Goal: Task Accomplishment & Management: Complete application form

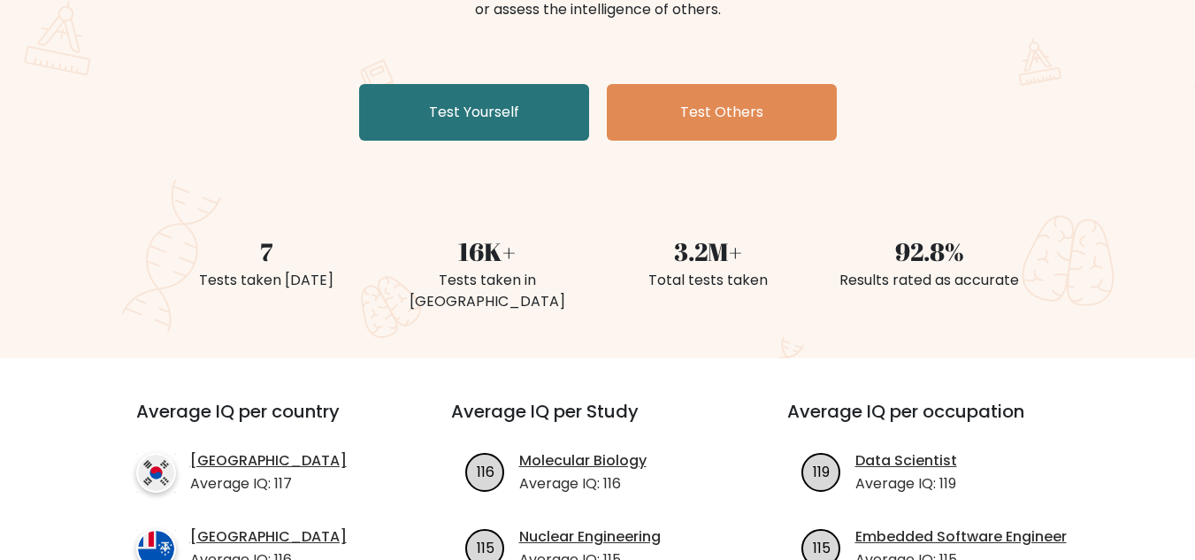
scroll to position [306, 0]
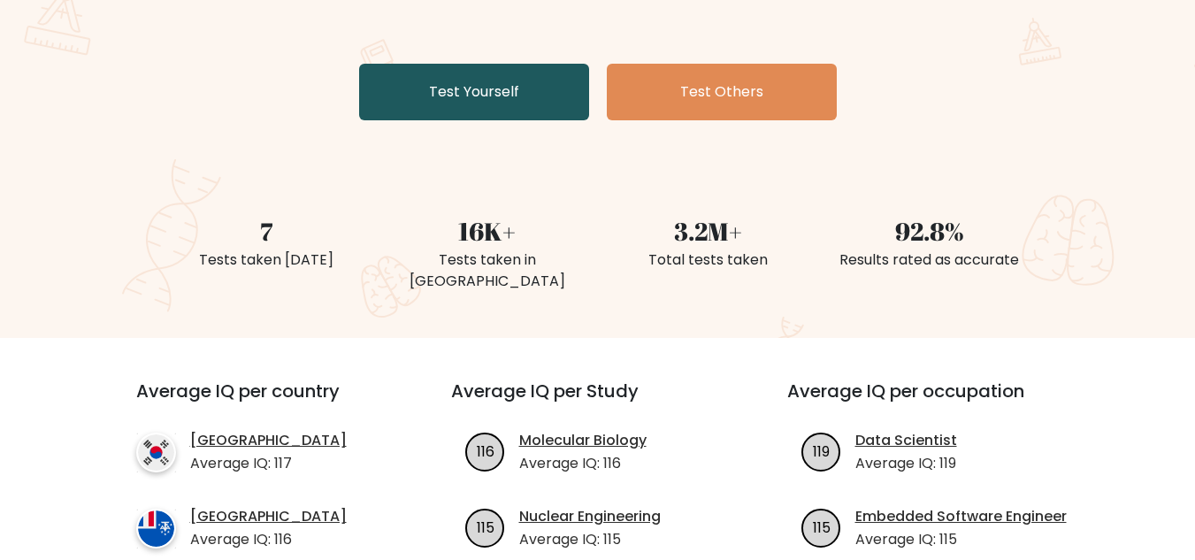
click at [409, 87] on link "Test Yourself" at bounding box center [474, 92] width 230 height 57
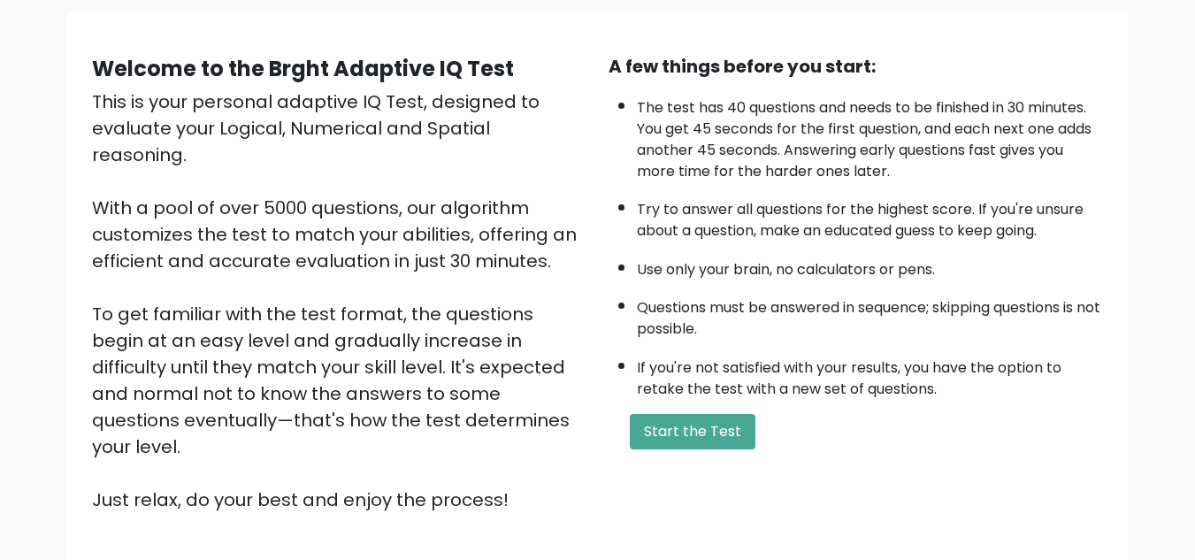
scroll to position [170, 0]
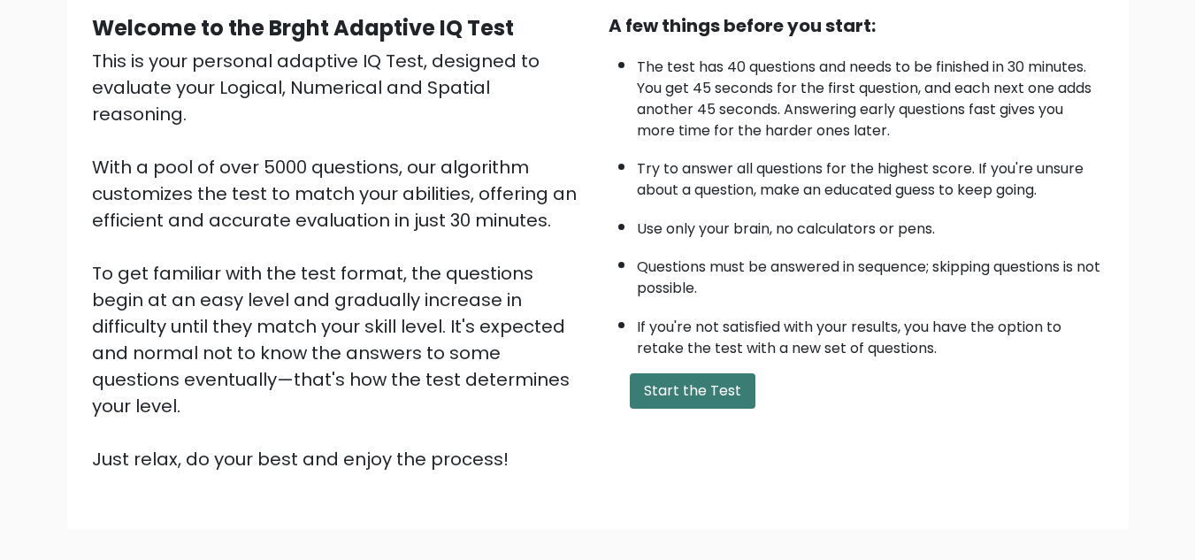
click at [710, 403] on button "Start the Test" at bounding box center [693, 390] width 126 height 35
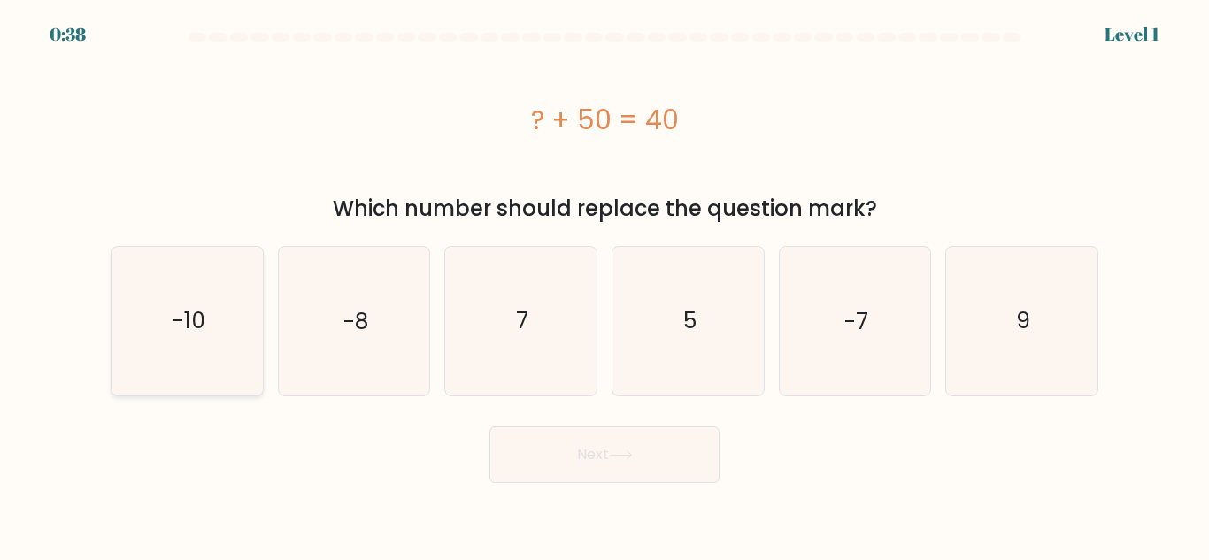
click at [202, 331] on text "-10" at bounding box center [188, 320] width 33 height 31
click at [604, 285] on input "a. -10" at bounding box center [604, 282] width 1 height 4
radio input "true"
click at [579, 449] on button "Next" at bounding box center [604, 454] width 230 height 57
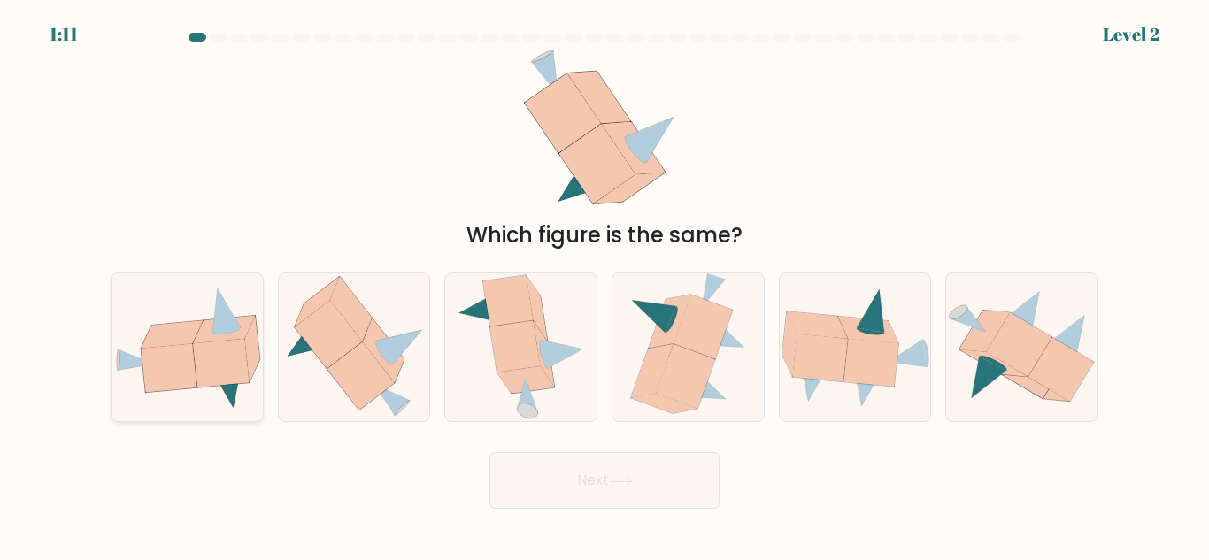
click at [198, 347] on icon at bounding box center [221, 363] width 56 height 49
click at [604, 285] on input "a." at bounding box center [604, 282] width 1 height 4
radio input "true"
click at [580, 503] on button "Next" at bounding box center [604, 480] width 230 height 57
click at [541, 476] on button "Next" at bounding box center [604, 480] width 230 height 57
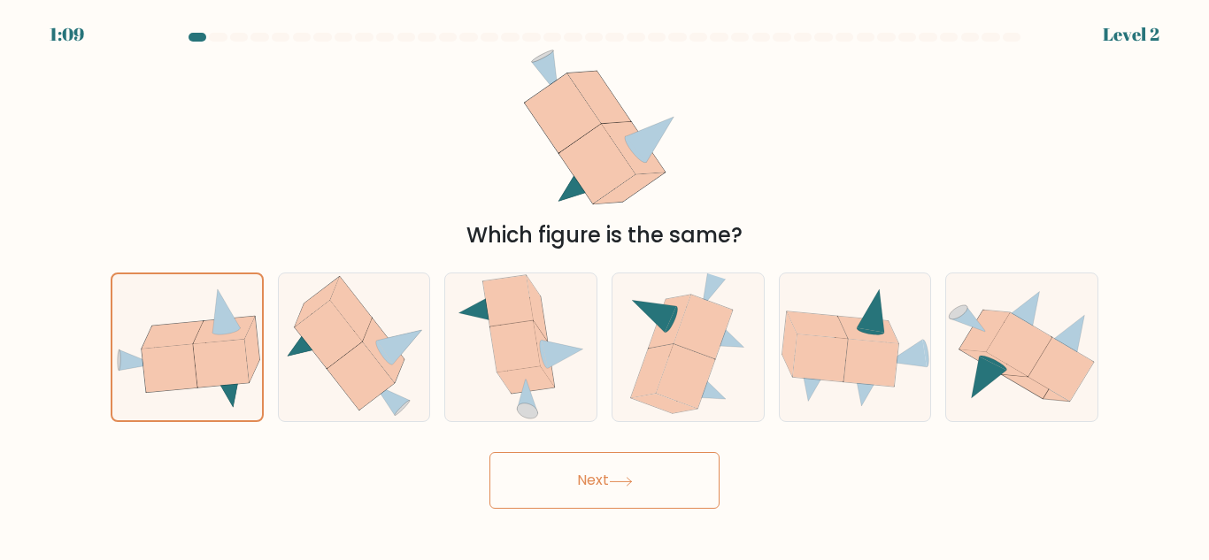
click at [586, 469] on button "Next" at bounding box center [604, 480] width 230 height 57
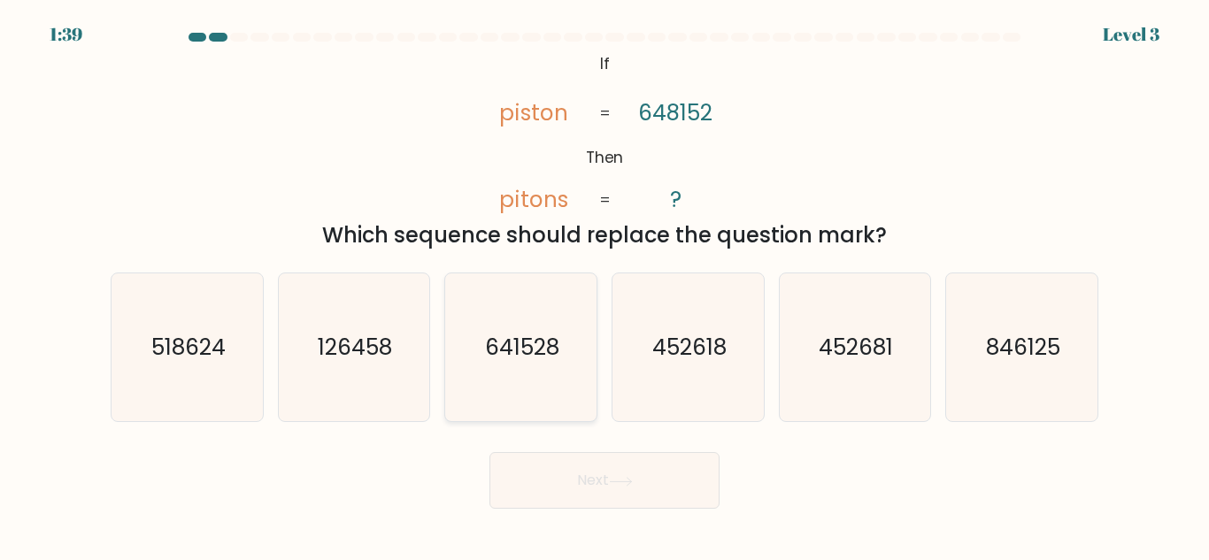
click at [487, 316] on icon "641528" at bounding box center [521, 347] width 148 height 148
click at [604, 285] on input "c. 641528" at bounding box center [604, 282] width 1 height 4
radio input "true"
click at [578, 488] on button "Next" at bounding box center [604, 480] width 230 height 57
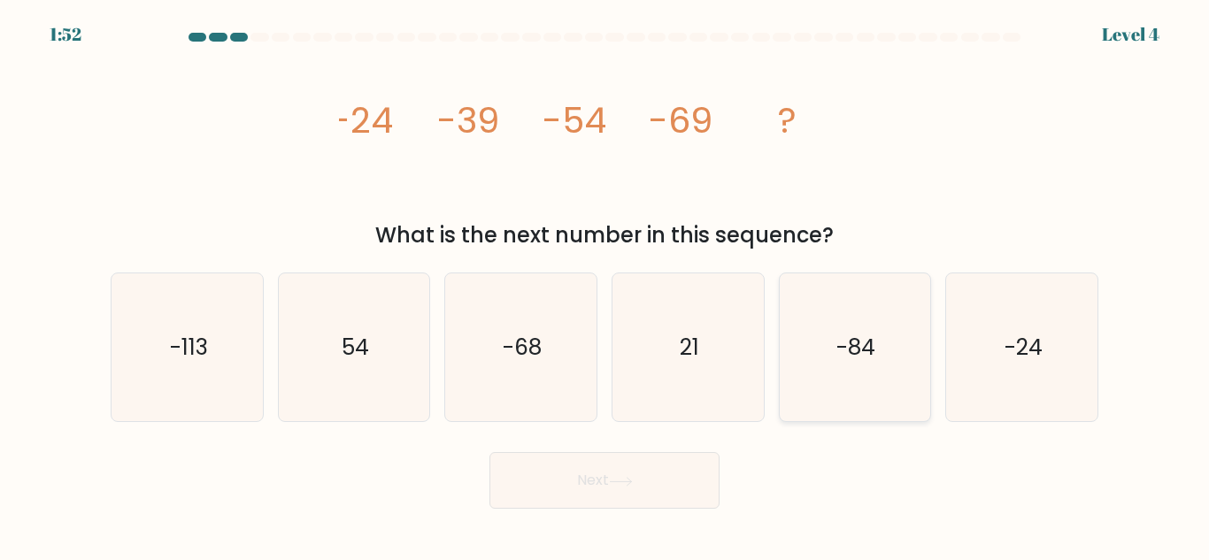
click at [890, 368] on icon "-84" at bounding box center [854, 347] width 148 height 148
click at [605, 285] on input "e. -84" at bounding box center [604, 282] width 1 height 4
radio input "true"
click at [554, 492] on button "Next" at bounding box center [604, 480] width 230 height 57
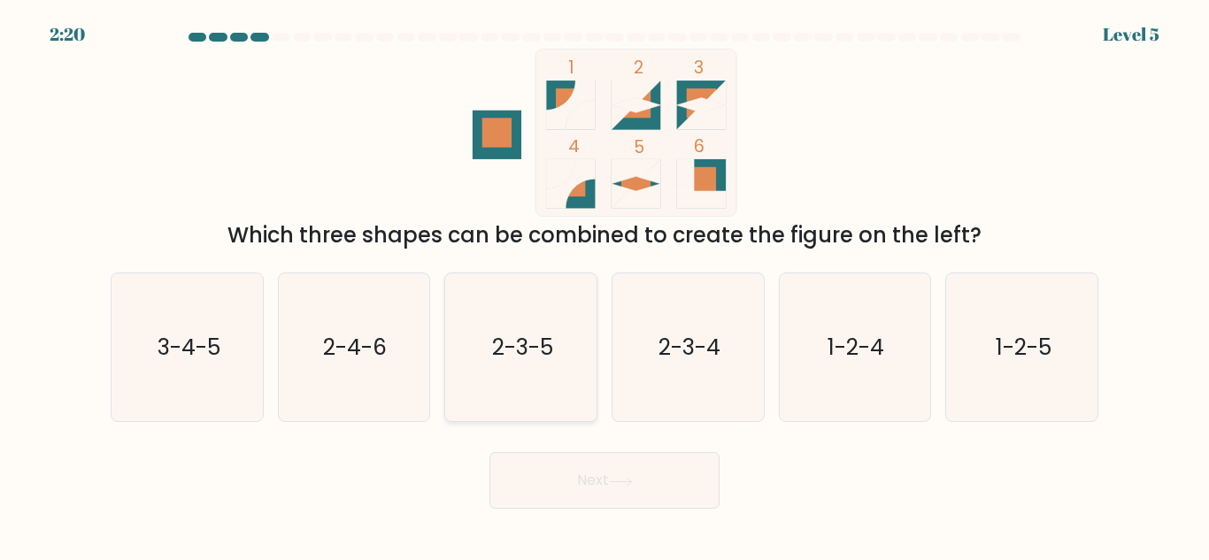
click at [489, 342] on icon "2-3-5" at bounding box center [521, 347] width 148 height 148
click at [604, 285] on input "c. 2-3-5" at bounding box center [604, 282] width 1 height 4
radio input "true"
click at [688, 485] on button "Next" at bounding box center [604, 480] width 230 height 57
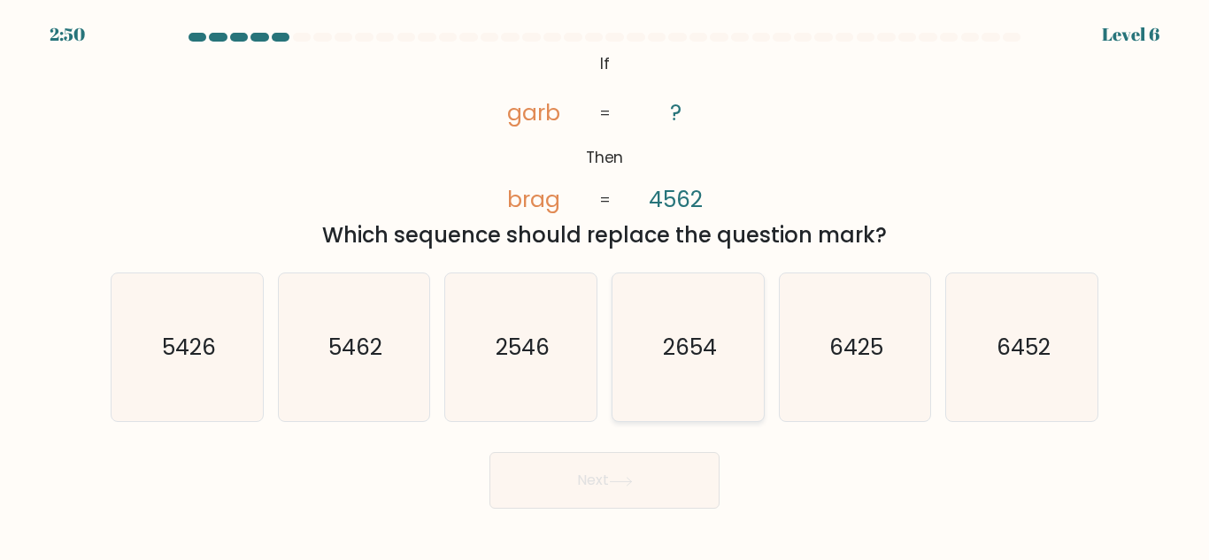
click at [711, 318] on icon "2654" at bounding box center [688, 347] width 148 height 148
click at [605, 285] on input "d. 2654" at bounding box center [604, 282] width 1 height 4
radio input "true"
click at [654, 484] on button "Next" at bounding box center [604, 480] width 230 height 57
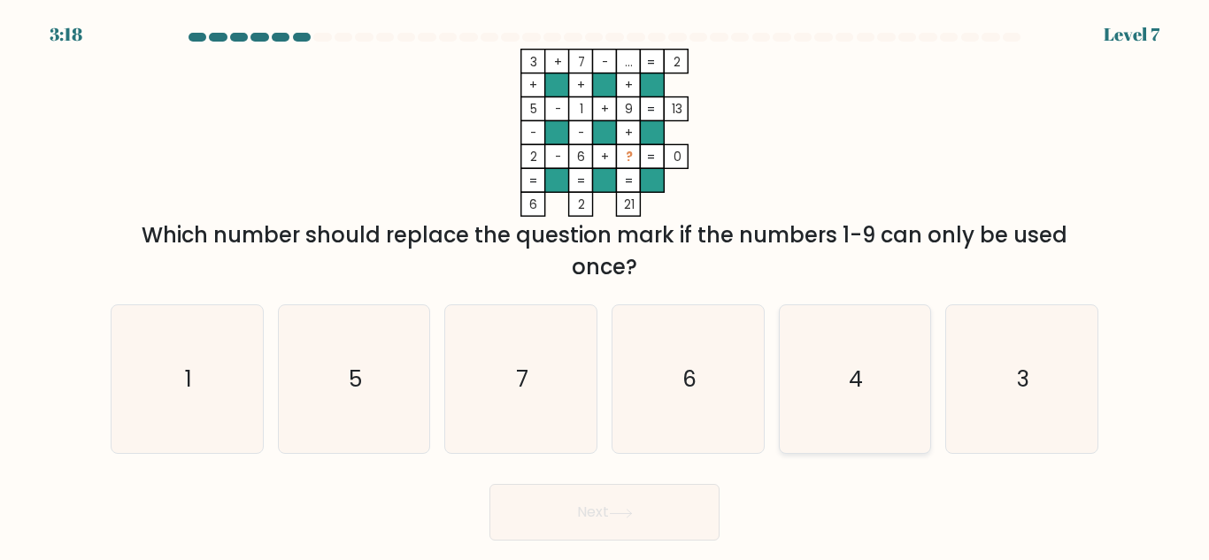
click at [864, 401] on icon "4" at bounding box center [854, 379] width 148 height 148
click at [605, 285] on input "e. 4" at bounding box center [604, 282] width 1 height 4
radio input "true"
click at [670, 510] on button "Next" at bounding box center [604, 512] width 230 height 57
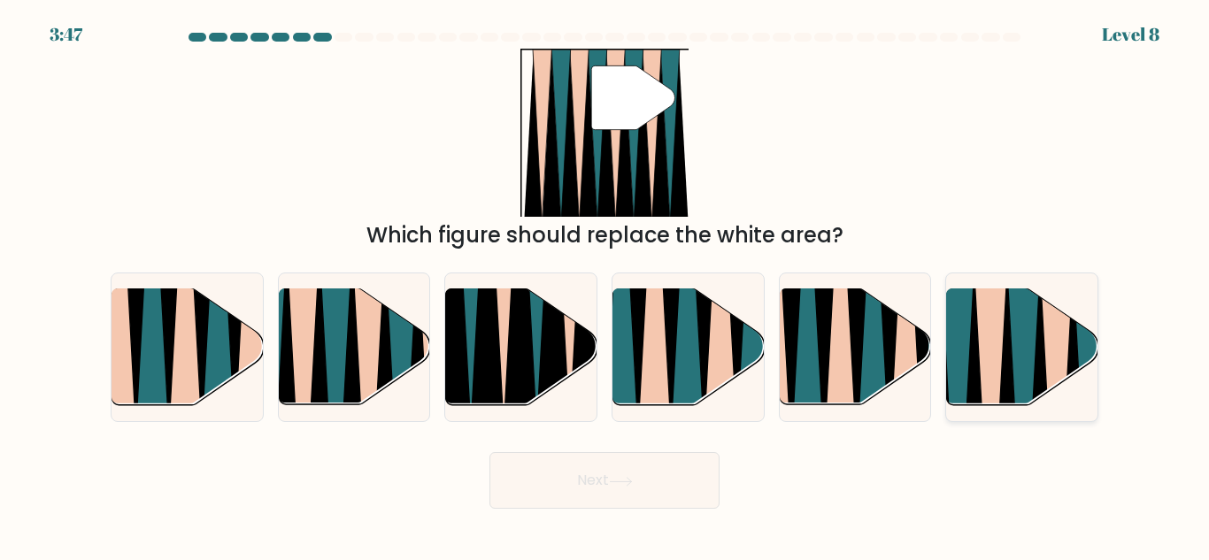
click at [1027, 359] on icon at bounding box center [1023, 411] width 35 height 303
click at [605, 285] on input "f." at bounding box center [604, 282] width 1 height 4
radio input "true"
click at [572, 485] on button "Next" at bounding box center [604, 480] width 230 height 57
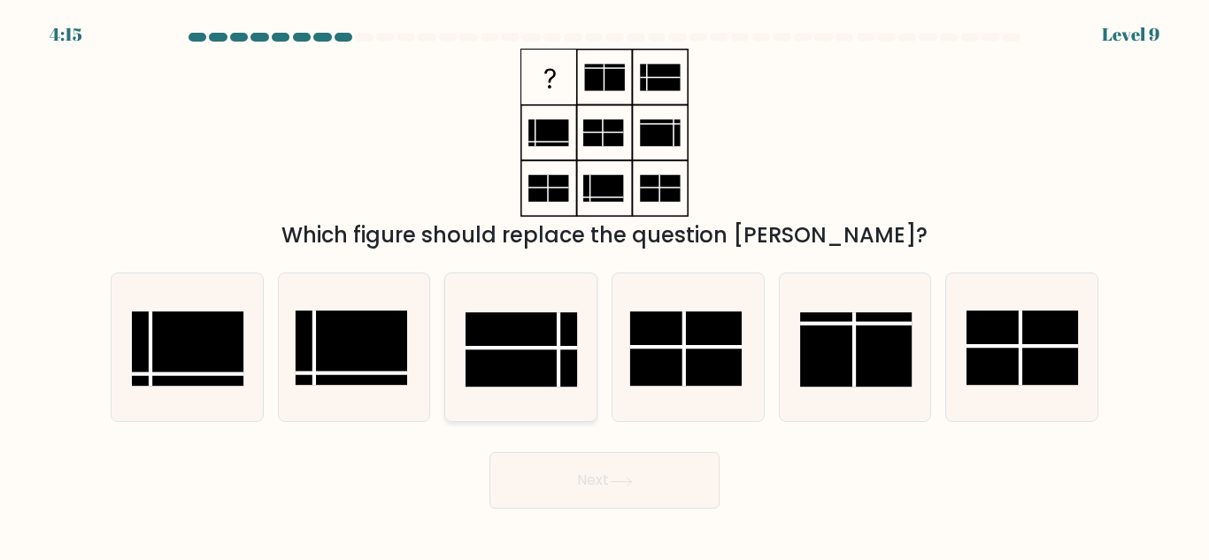
click at [556, 337] on rect at bounding box center [520, 349] width 111 height 74
click at [604, 285] on input "c." at bounding box center [604, 282] width 1 height 4
radio input "true"
click at [574, 473] on button "Next" at bounding box center [604, 480] width 230 height 57
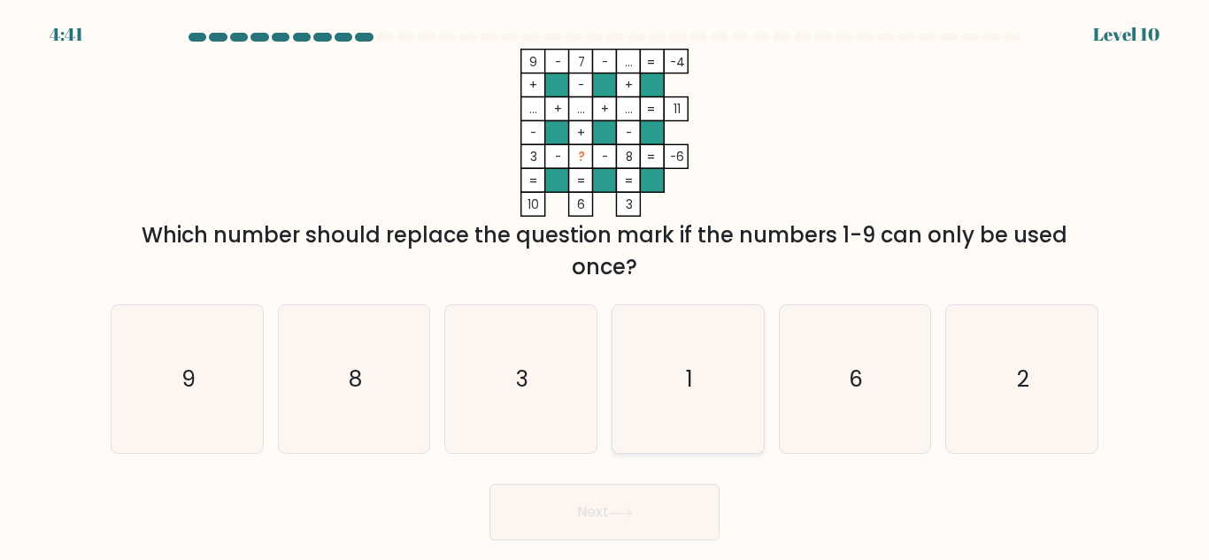
click at [691, 411] on icon "1" at bounding box center [688, 379] width 148 height 148
click at [605, 285] on input "d. 1" at bounding box center [604, 282] width 1 height 4
radio input "true"
click at [530, 503] on button "Next" at bounding box center [604, 512] width 230 height 57
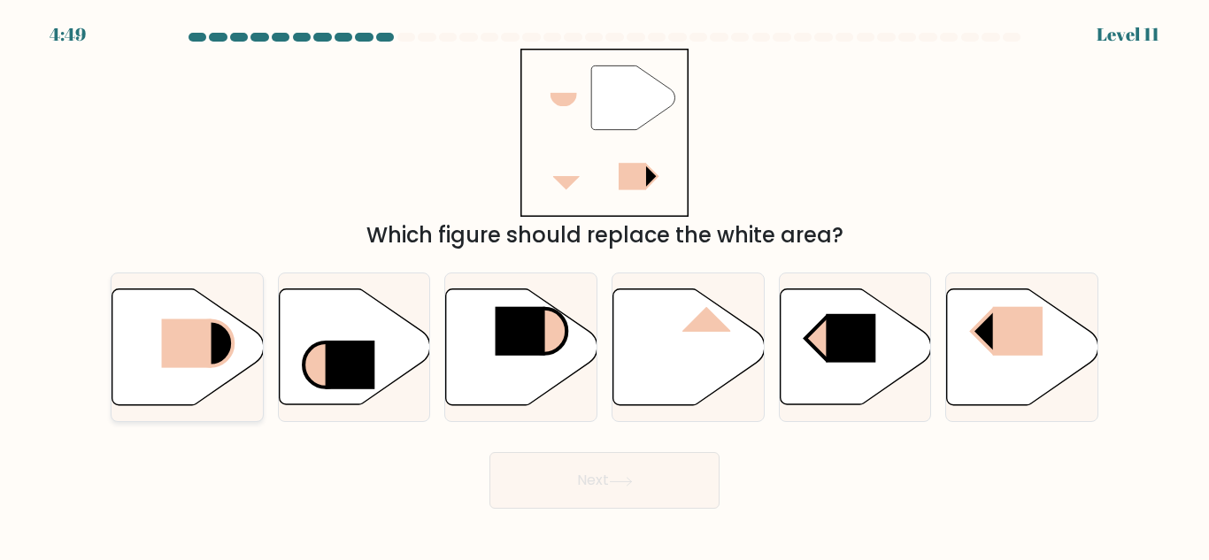
click at [161, 367] on icon at bounding box center [187, 347] width 151 height 116
click at [604, 285] on input "a." at bounding box center [604, 282] width 1 height 4
radio input "true"
click at [664, 475] on button "Next" at bounding box center [604, 480] width 230 height 57
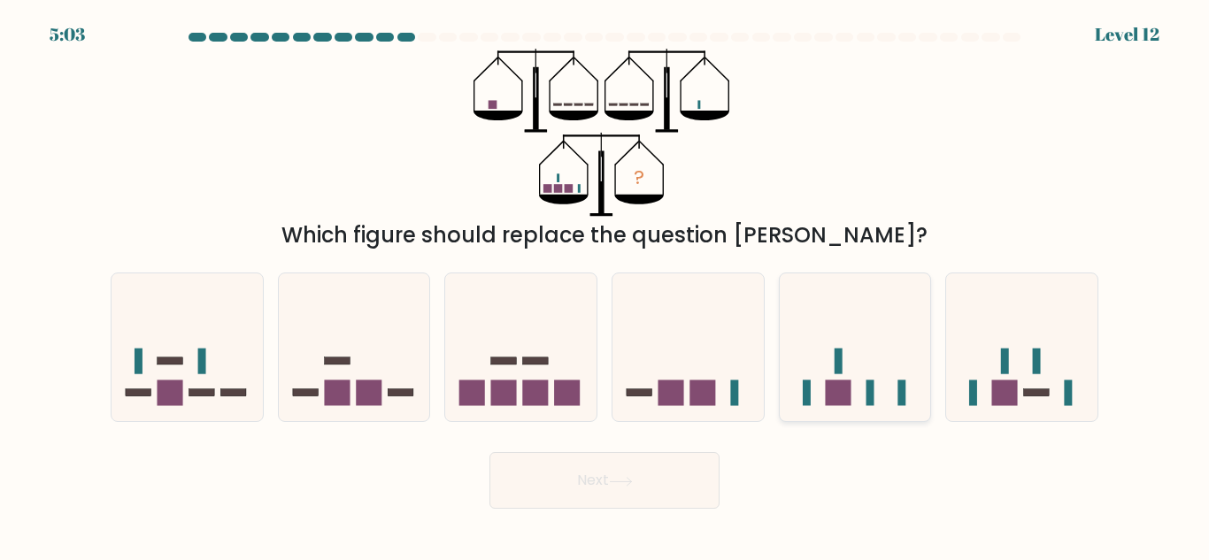
click at [866, 409] on icon at bounding box center [854, 347] width 151 height 125
click at [605, 285] on input "e." at bounding box center [604, 282] width 1 height 4
radio input "true"
click at [526, 501] on button "Next" at bounding box center [604, 480] width 230 height 57
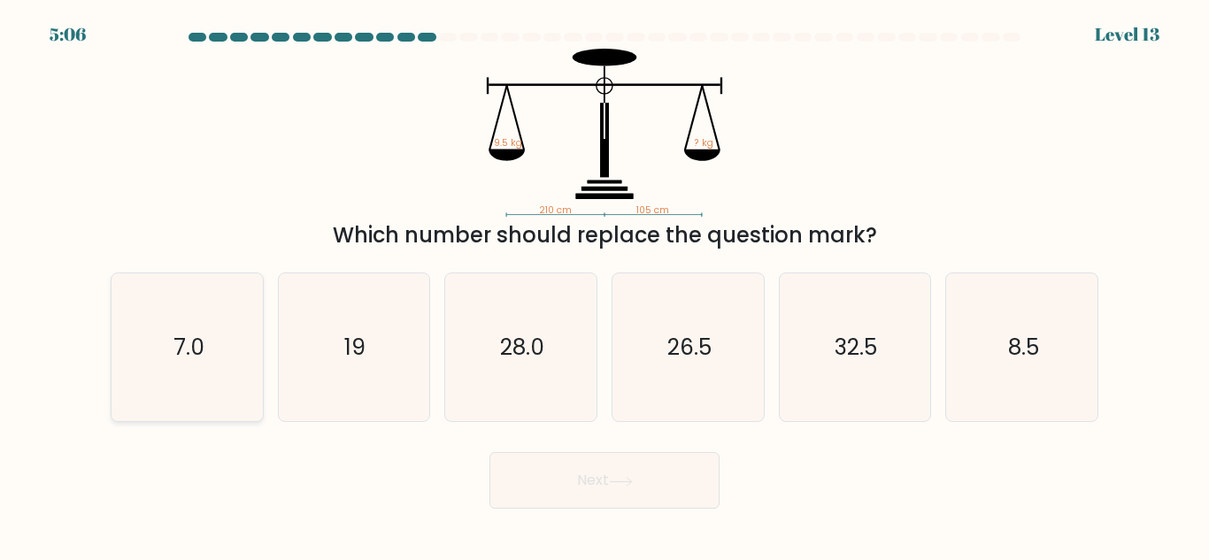
click at [196, 351] on text "7.0" at bounding box center [188, 347] width 31 height 31
click at [604, 285] on input "a. 7.0" at bounding box center [604, 282] width 1 height 4
radio input "true"
click at [545, 484] on button "Next" at bounding box center [604, 480] width 230 height 57
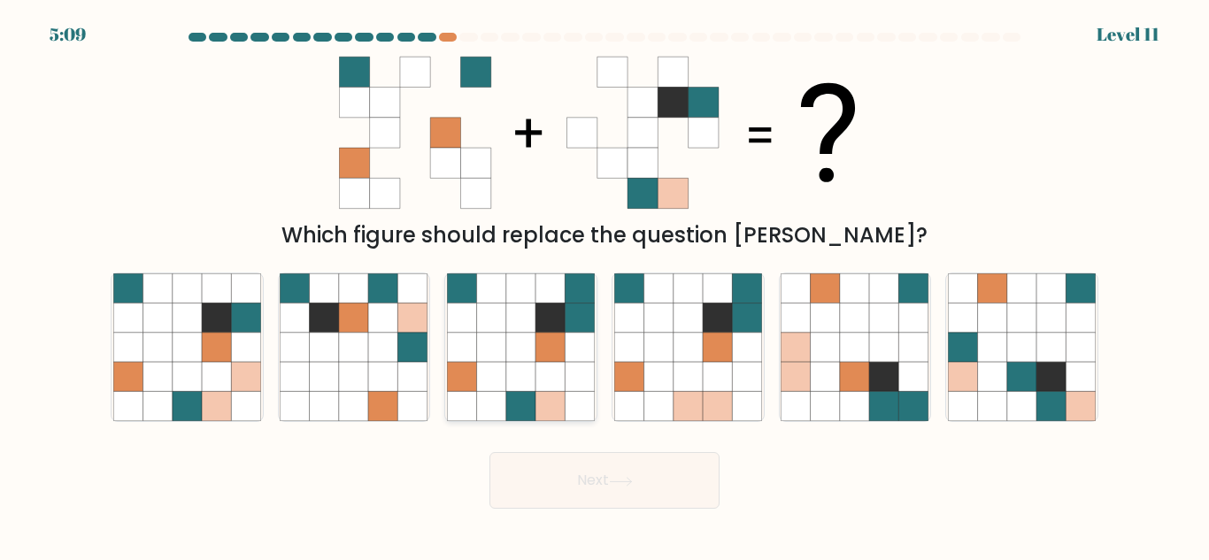
click at [507, 367] on icon at bounding box center [520, 376] width 29 height 29
click at [604, 285] on input "c." at bounding box center [604, 282] width 1 height 4
radio input "true"
click at [631, 484] on icon at bounding box center [621, 482] width 24 height 10
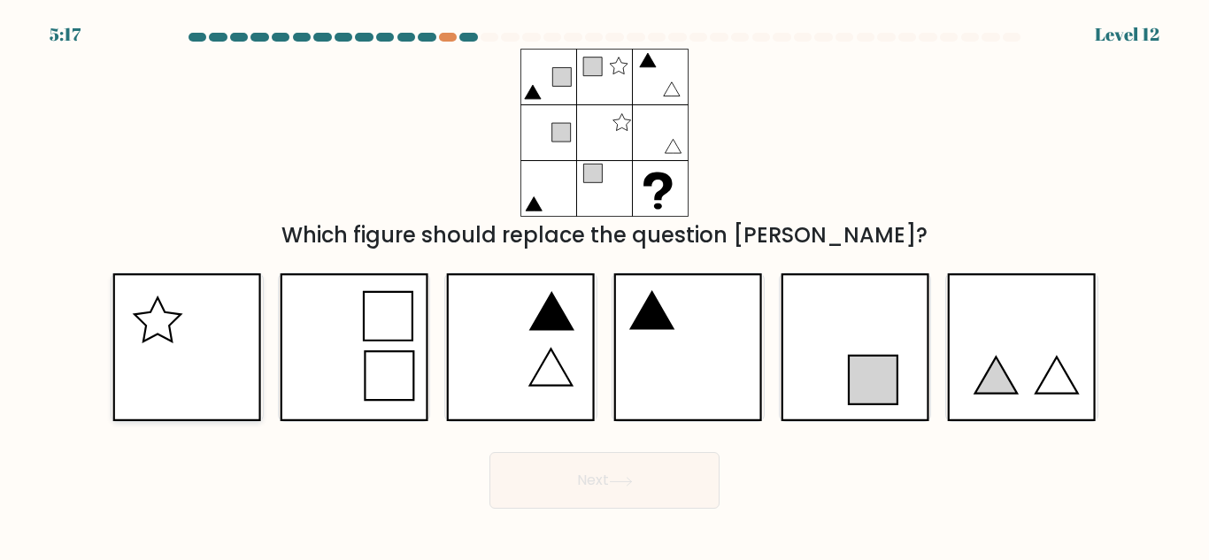
click at [208, 358] on icon at bounding box center [186, 347] width 149 height 148
click at [604, 285] on input "a." at bounding box center [604, 282] width 1 height 4
radio input "true"
click at [517, 481] on button "Next" at bounding box center [604, 480] width 230 height 57
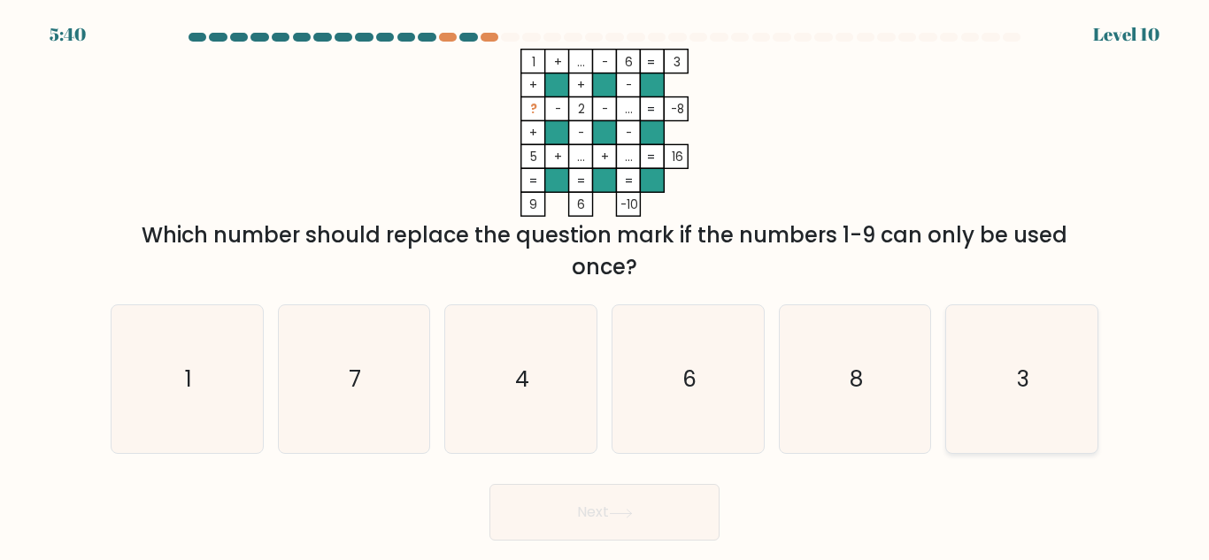
click at [1069, 404] on icon "3" at bounding box center [1022, 379] width 148 height 148
click at [605, 285] on input "f. 3" at bounding box center [604, 282] width 1 height 4
radio input "true"
click at [567, 521] on button "Next" at bounding box center [604, 512] width 230 height 57
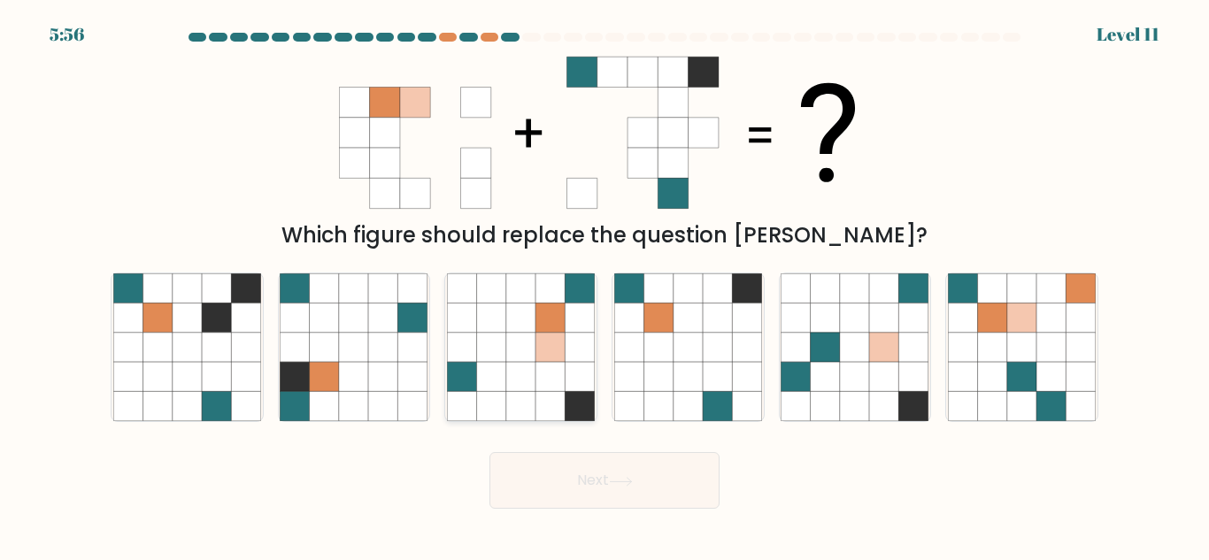
click at [513, 379] on icon at bounding box center [520, 376] width 29 height 29
click at [604, 285] on input "c." at bounding box center [604, 282] width 1 height 4
radio input "true"
click at [544, 489] on button "Next" at bounding box center [604, 480] width 230 height 57
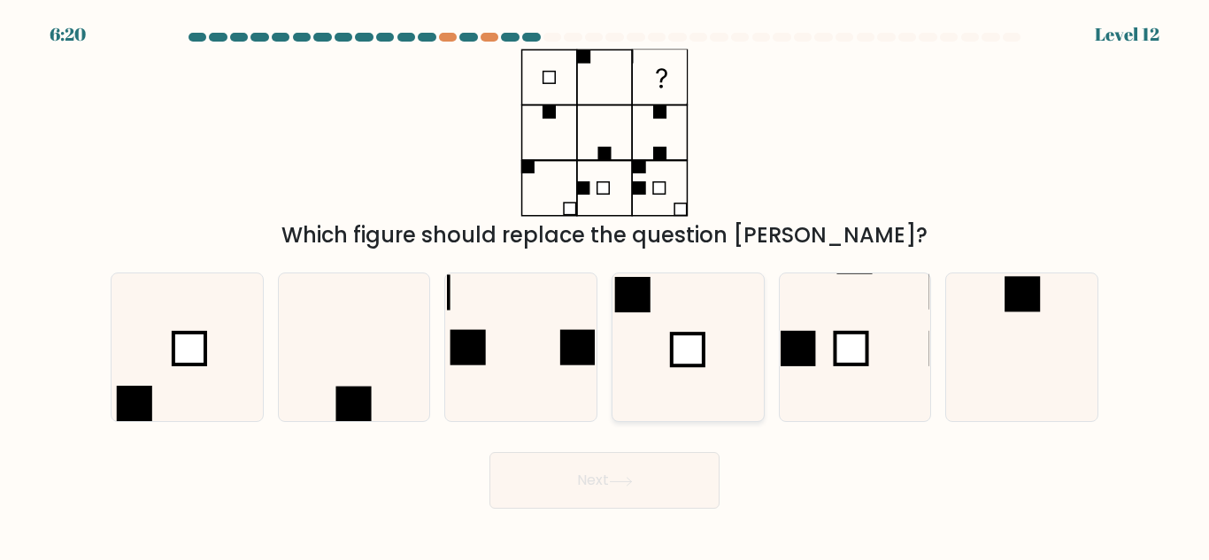
click at [679, 374] on icon at bounding box center [688, 347] width 148 height 148
click at [605, 285] on input "d." at bounding box center [604, 282] width 1 height 4
radio input "true"
click at [601, 486] on button "Next" at bounding box center [604, 480] width 230 height 57
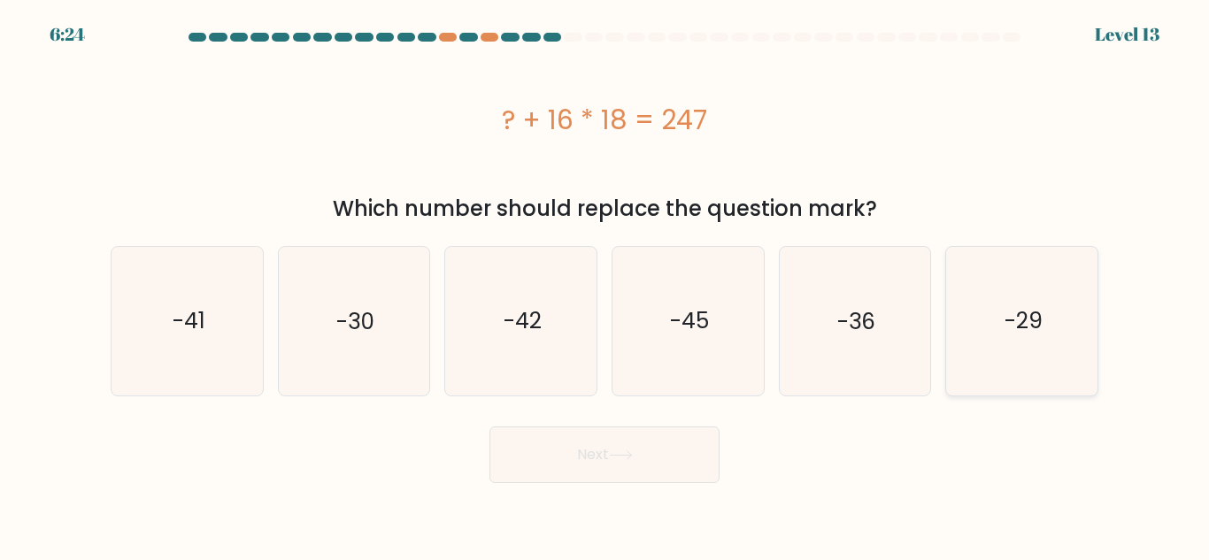
click at [961, 335] on icon "-29" at bounding box center [1022, 321] width 148 height 148
click at [605, 285] on input "f. -29" at bounding box center [604, 282] width 1 height 4
radio input "true"
click at [636, 478] on button "Next" at bounding box center [604, 454] width 230 height 57
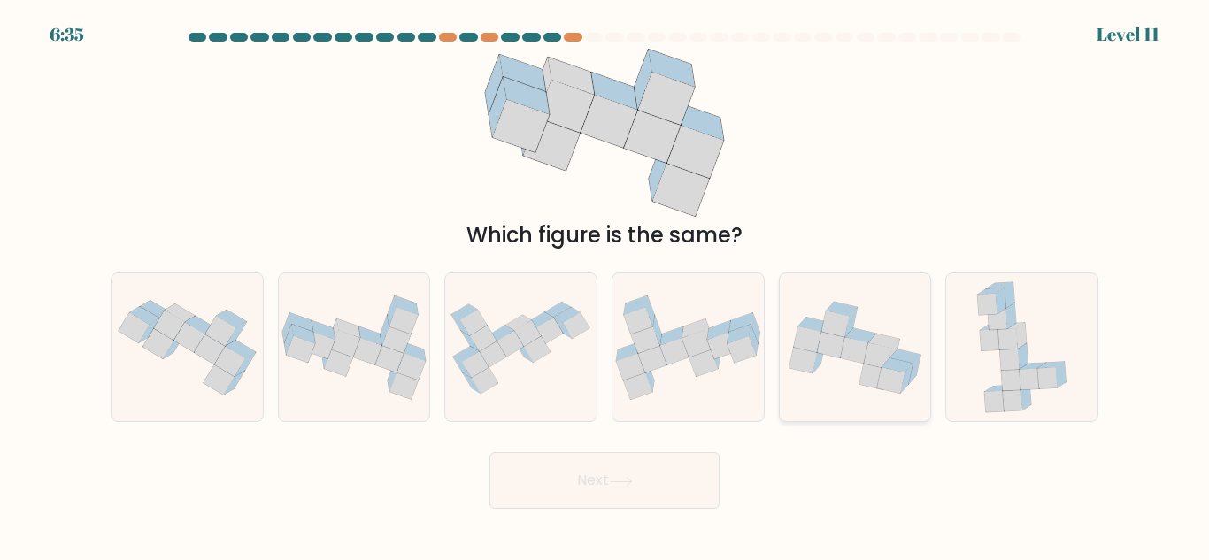
click at [884, 375] on icon at bounding box center [890, 380] width 27 height 26
click at [605, 285] on input "e." at bounding box center [604, 282] width 1 height 4
radio input "true"
click at [543, 468] on button "Next" at bounding box center [604, 480] width 230 height 57
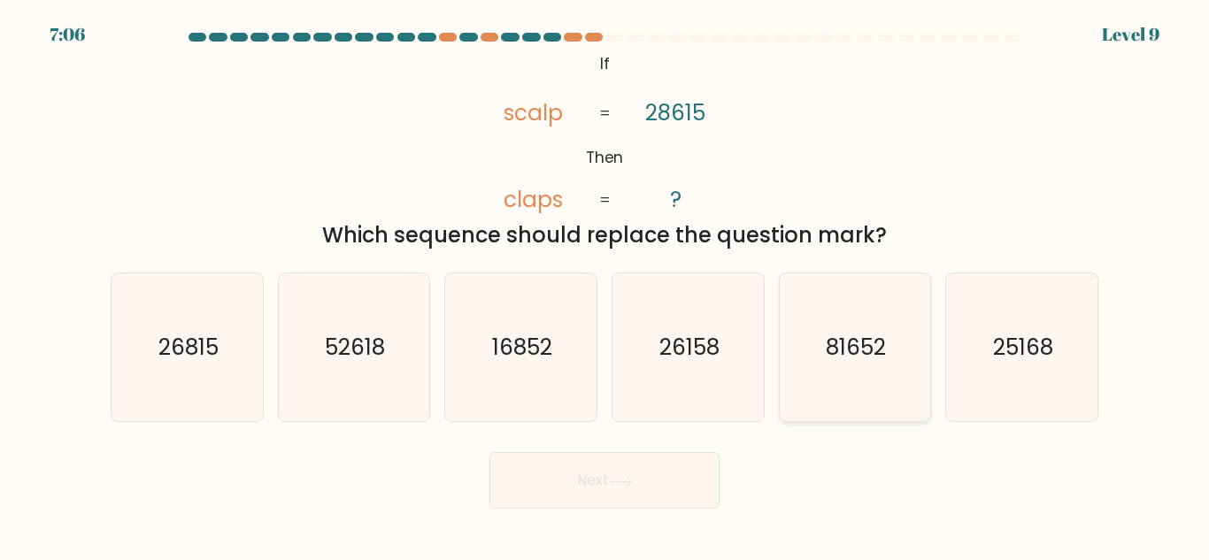
click at [917, 356] on icon "81652" at bounding box center [854, 347] width 148 height 148
click at [605, 285] on input "e. 81652" at bounding box center [604, 282] width 1 height 4
radio input "true"
click at [689, 502] on button "Next" at bounding box center [604, 480] width 230 height 57
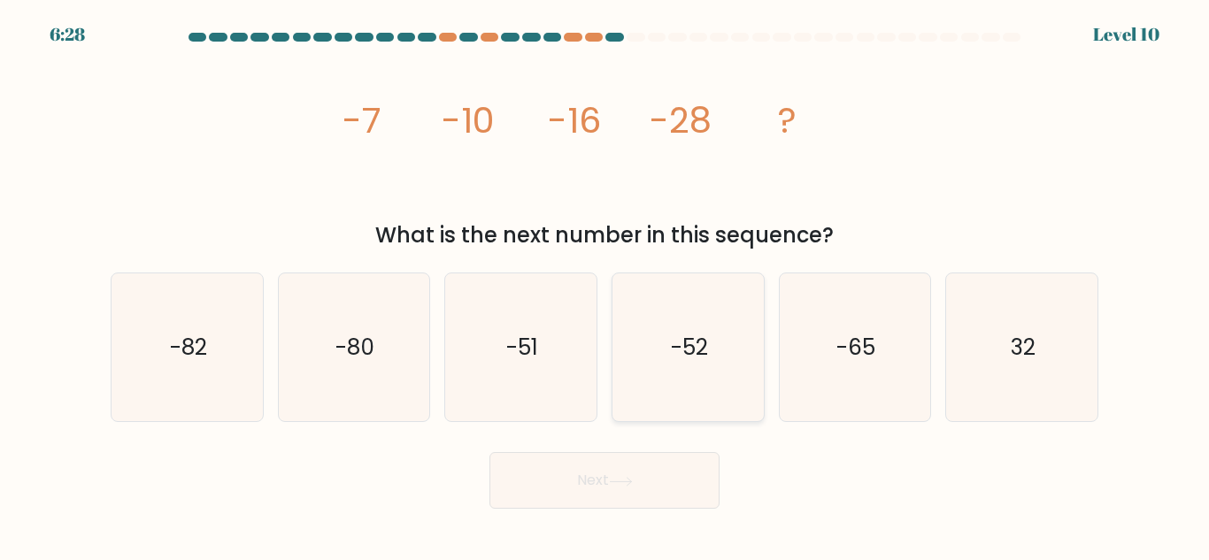
click at [702, 392] on icon "-52" at bounding box center [688, 347] width 148 height 148
click at [605, 285] on input "d. -52" at bounding box center [604, 282] width 1 height 4
radio input "true"
click at [653, 483] on button "Next" at bounding box center [604, 480] width 230 height 57
click at [549, 488] on button "Next" at bounding box center [604, 480] width 230 height 57
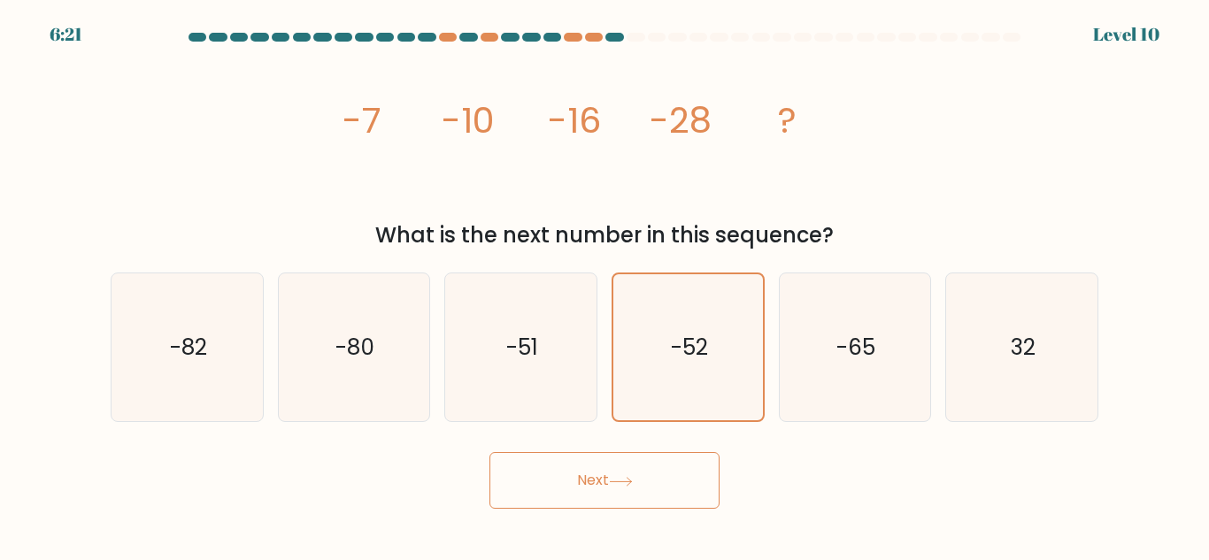
click at [558, 487] on button "Next" at bounding box center [604, 480] width 230 height 57
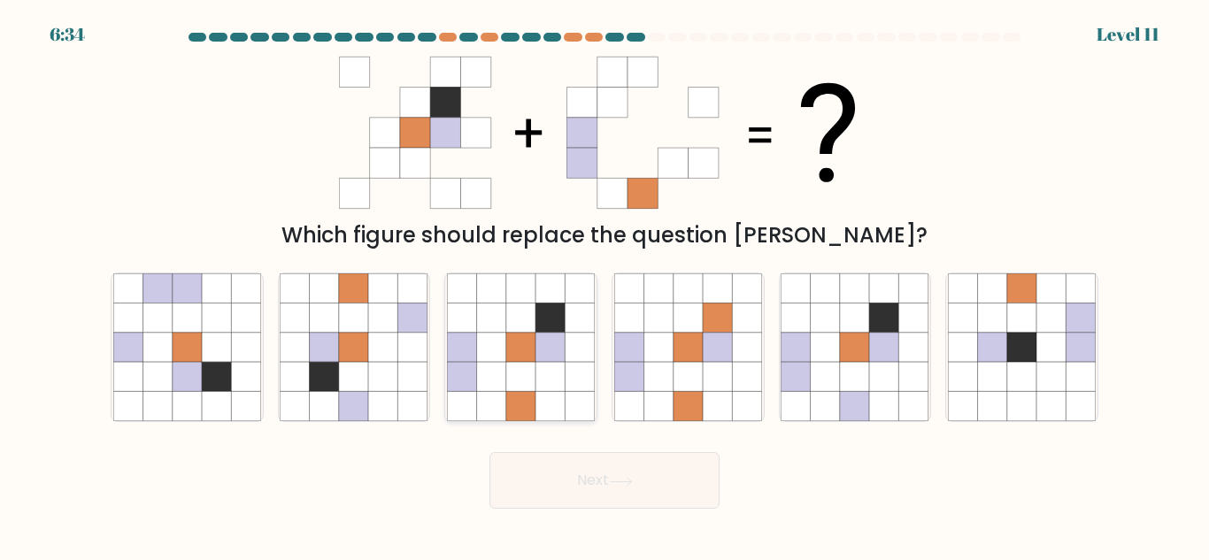
click at [533, 418] on icon at bounding box center [520, 406] width 29 height 29
click at [604, 285] on input "c." at bounding box center [604, 282] width 1 height 4
radio input "true"
click at [652, 454] on button "Next" at bounding box center [604, 480] width 230 height 57
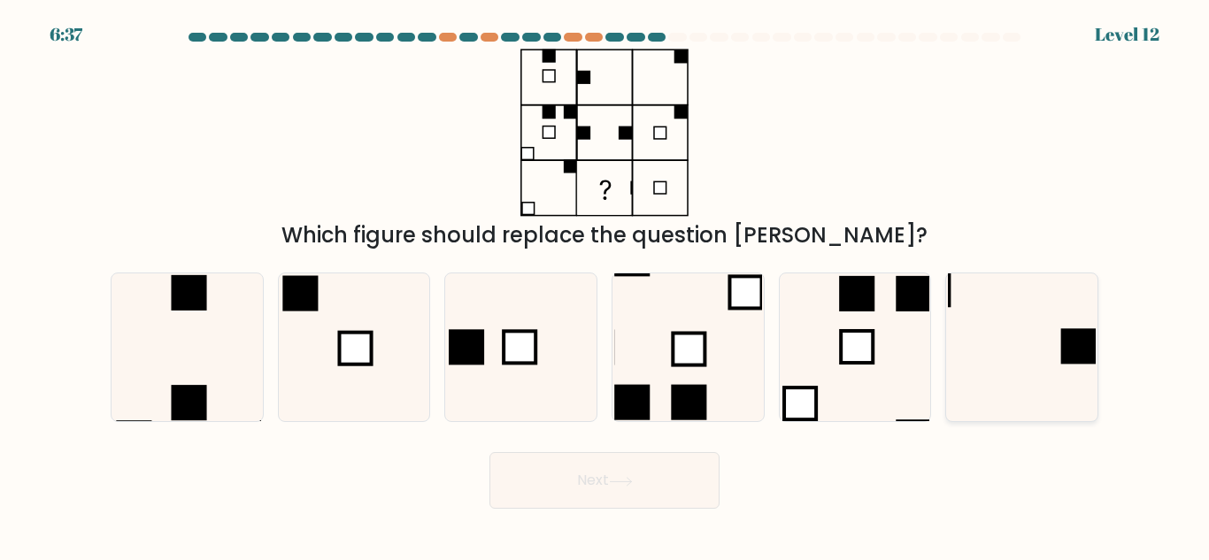
click at [1059, 334] on icon at bounding box center [1022, 347] width 148 height 148
click at [605, 285] on input "f." at bounding box center [604, 282] width 1 height 4
radio input "true"
click at [688, 499] on button "Next" at bounding box center [604, 480] width 230 height 57
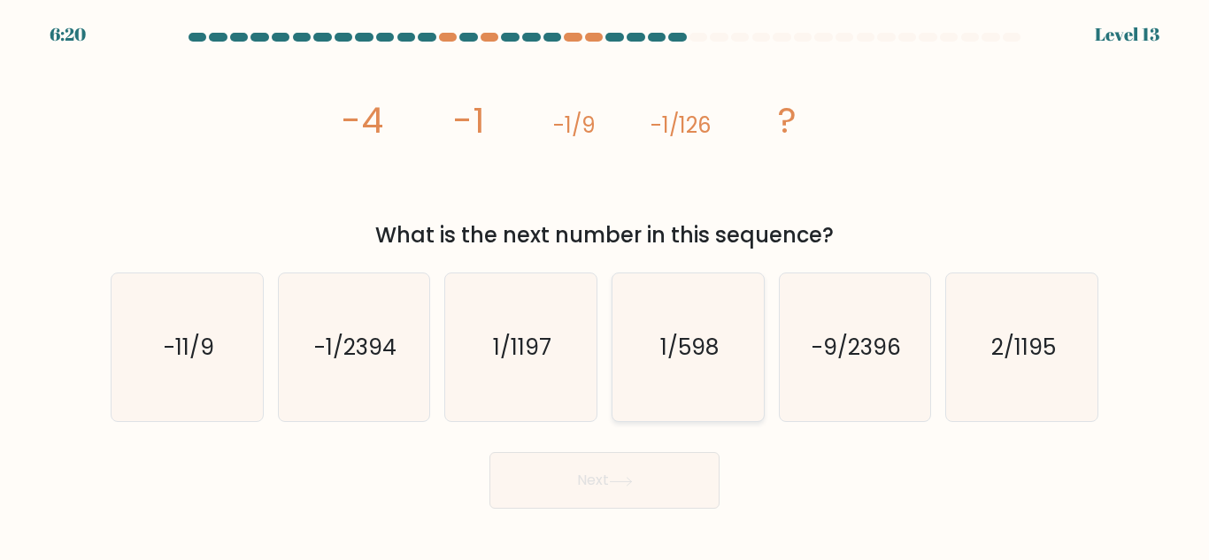
click at [672, 357] on text "1/598" at bounding box center [689, 347] width 58 height 31
click at [605, 285] on input "d. 1/598" at bounding box center [604, 282] width 1 height 4
radio input "true"
click at [569, 463] on button "Next" at bounding box center [604, 480] width 230 height 57
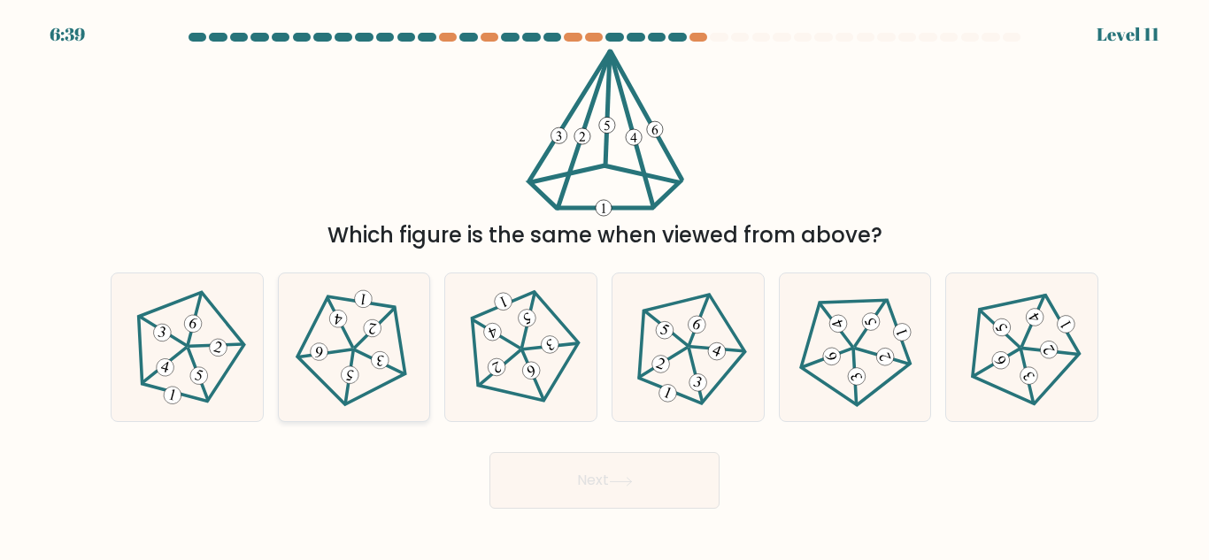
click at [349, 358] on icon at bounding box center [354, 347] width 119 height 119
click at [604, 285] on input "b." at bounding box center [604, 282] width 1 height 4
radio input "true"
click at [581, 505] on button "Next" at bounding box center [604, 480] width 230 height 57
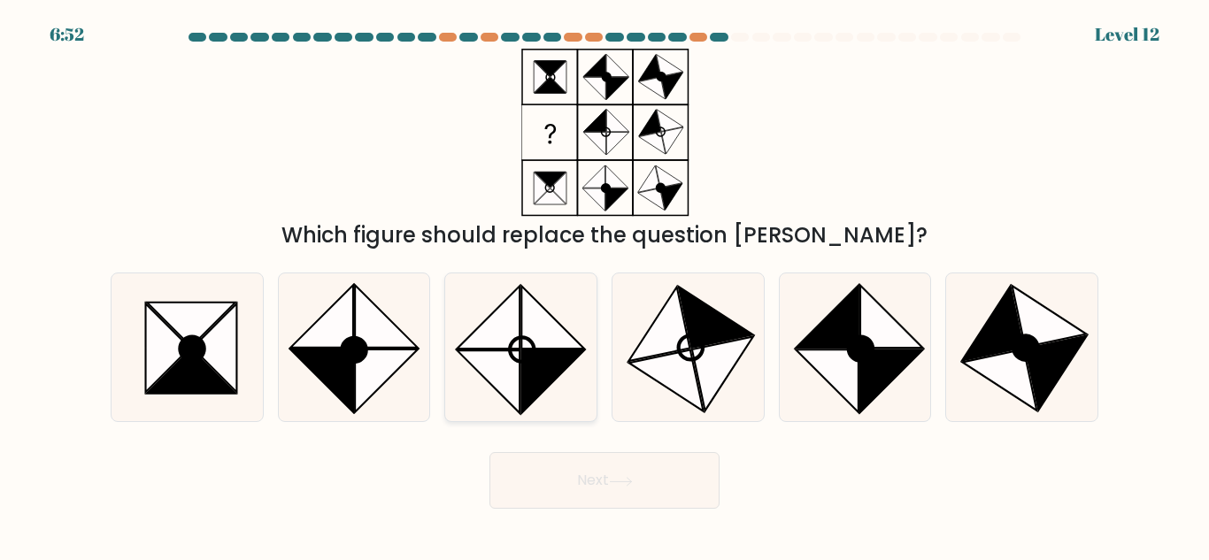
click at [545, 359] on icon at bounding box center [552, 381] width 63 height 63
click at [604, 285] on input "c." at bounding box center [604, 282] width 1 height 4
radio input "true"
click at [681, 480] on button "Next" at bounding box center [604, 480] width 230 height 57
click at [569, 487] on button "Next" at bounding box center [604, 480] width 230 height 57
